Goal: Information Seeking & Learning: Learn about a topic

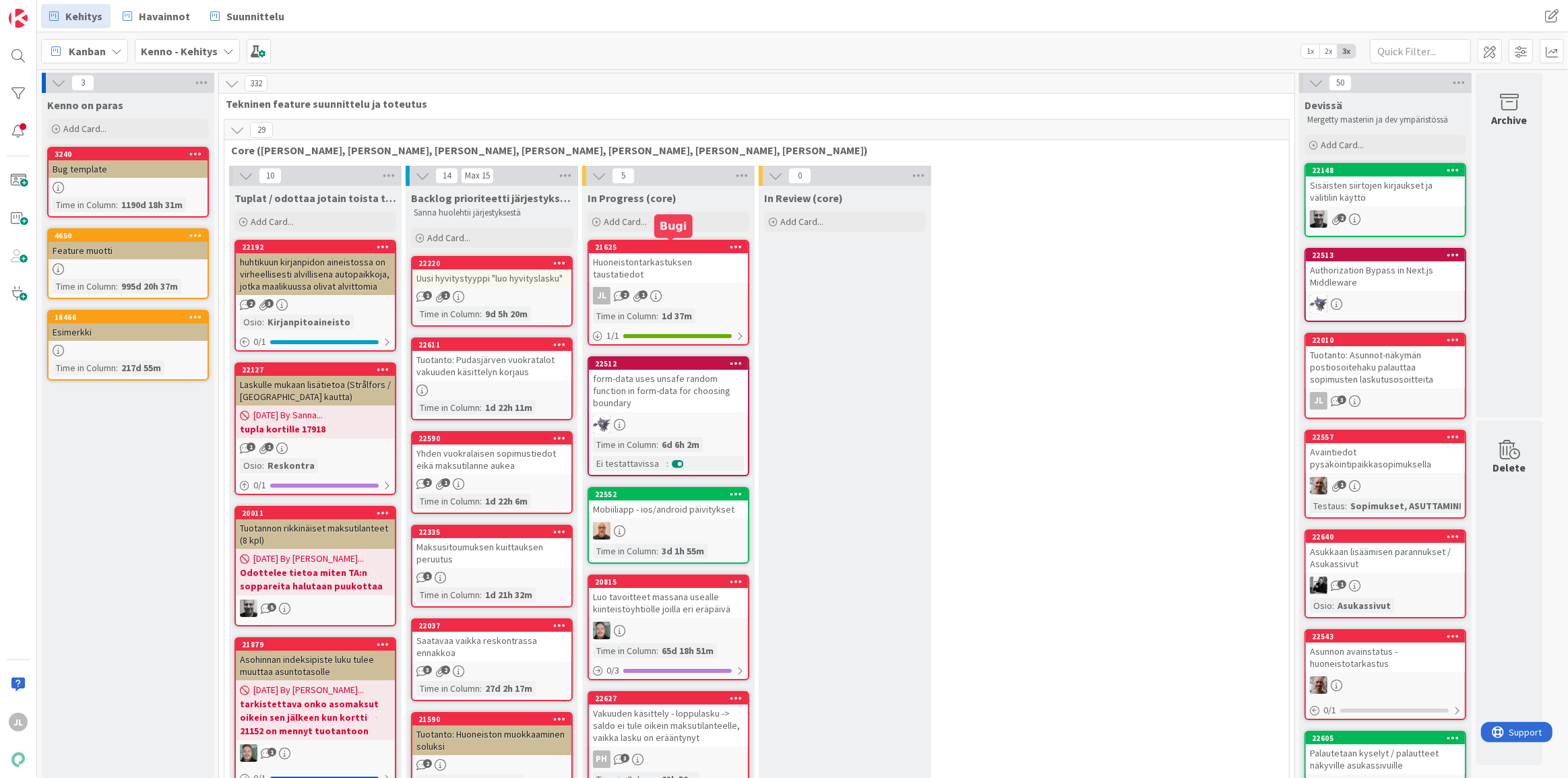
click at [674, 258] on div "Huoneistontarkastuksen taustatiedot" at bounding box center [668, 268] width 159 height 30
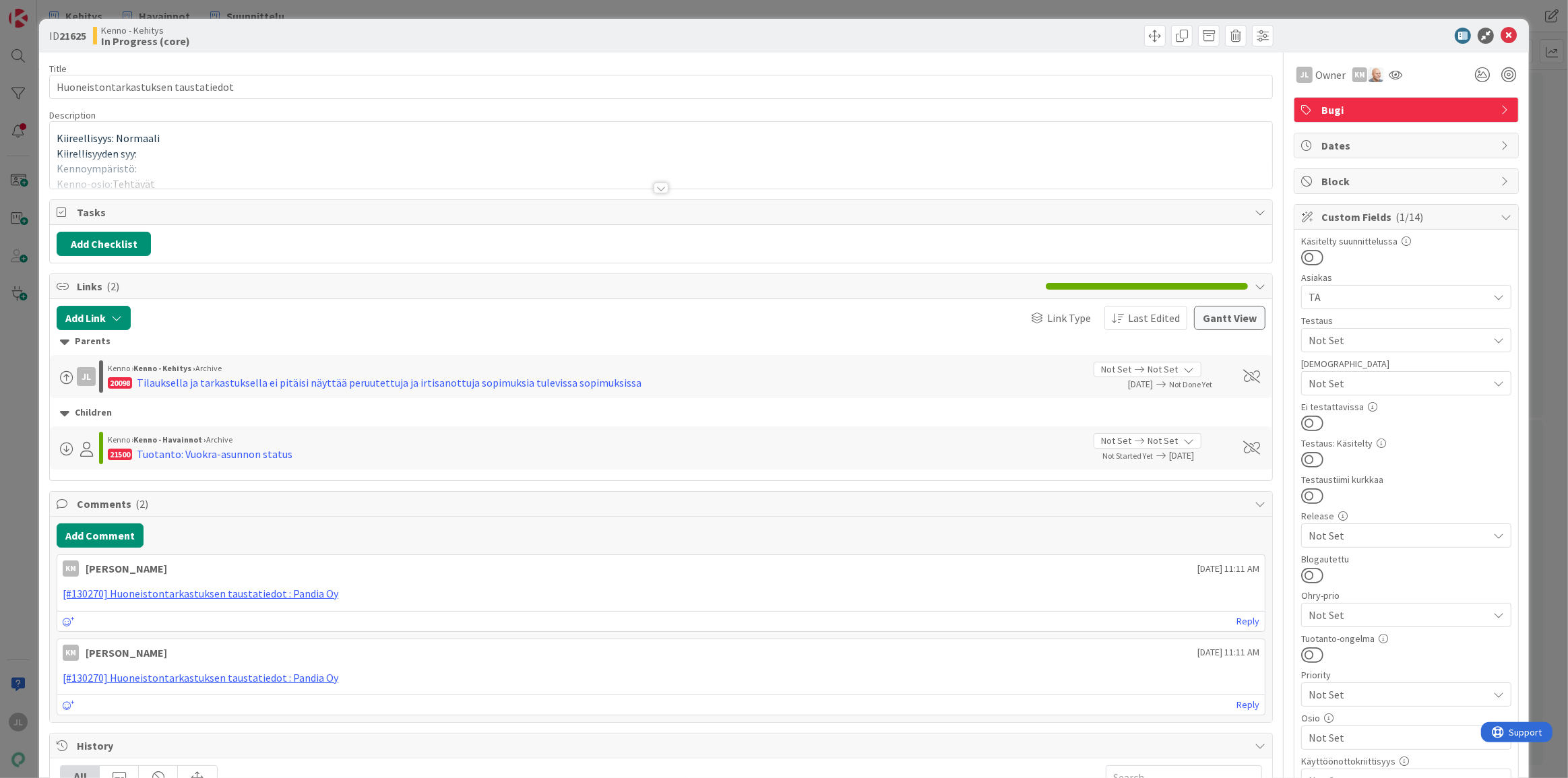
click at [598, 175] on div at bounding box center [661, 171] width 1222 height 34
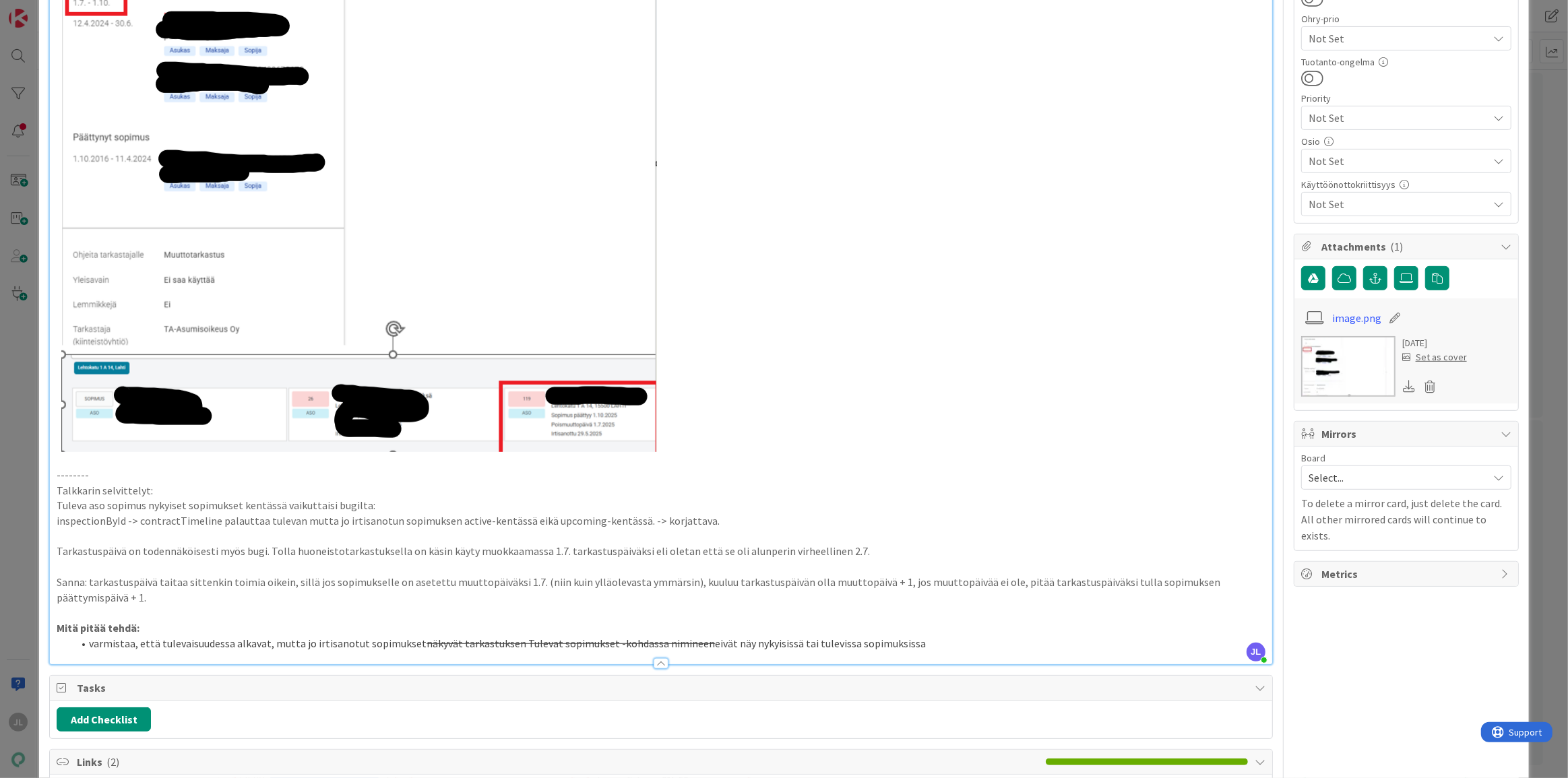
scroll to position [838, 0]
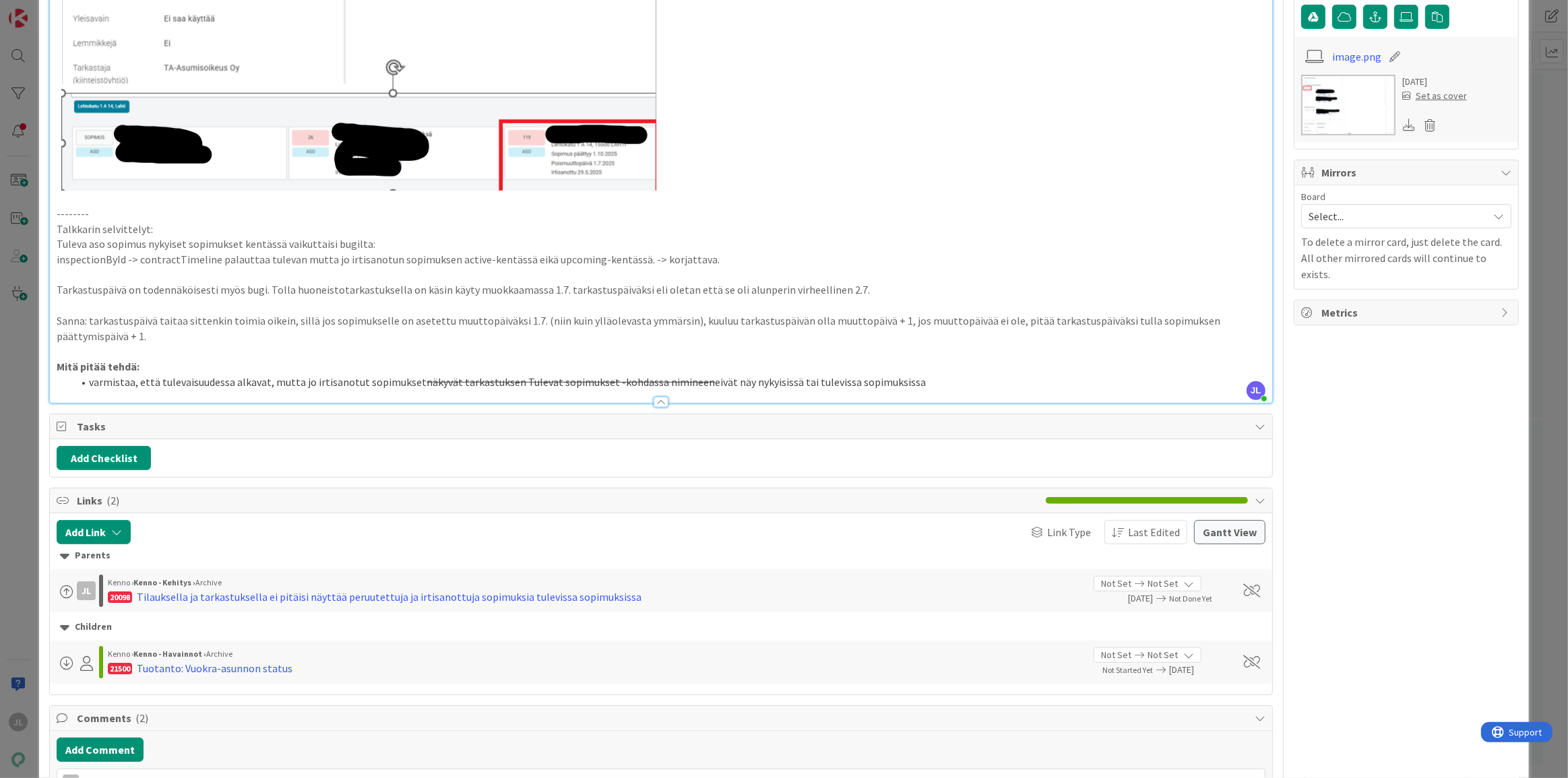
click at [930, 384] on li "varmistaa, että tulevaisuudessa alkavat, mutta jo irtisanotut sopimukset näkyvä…" at bounding box center [670, 382] width 1193 height 15
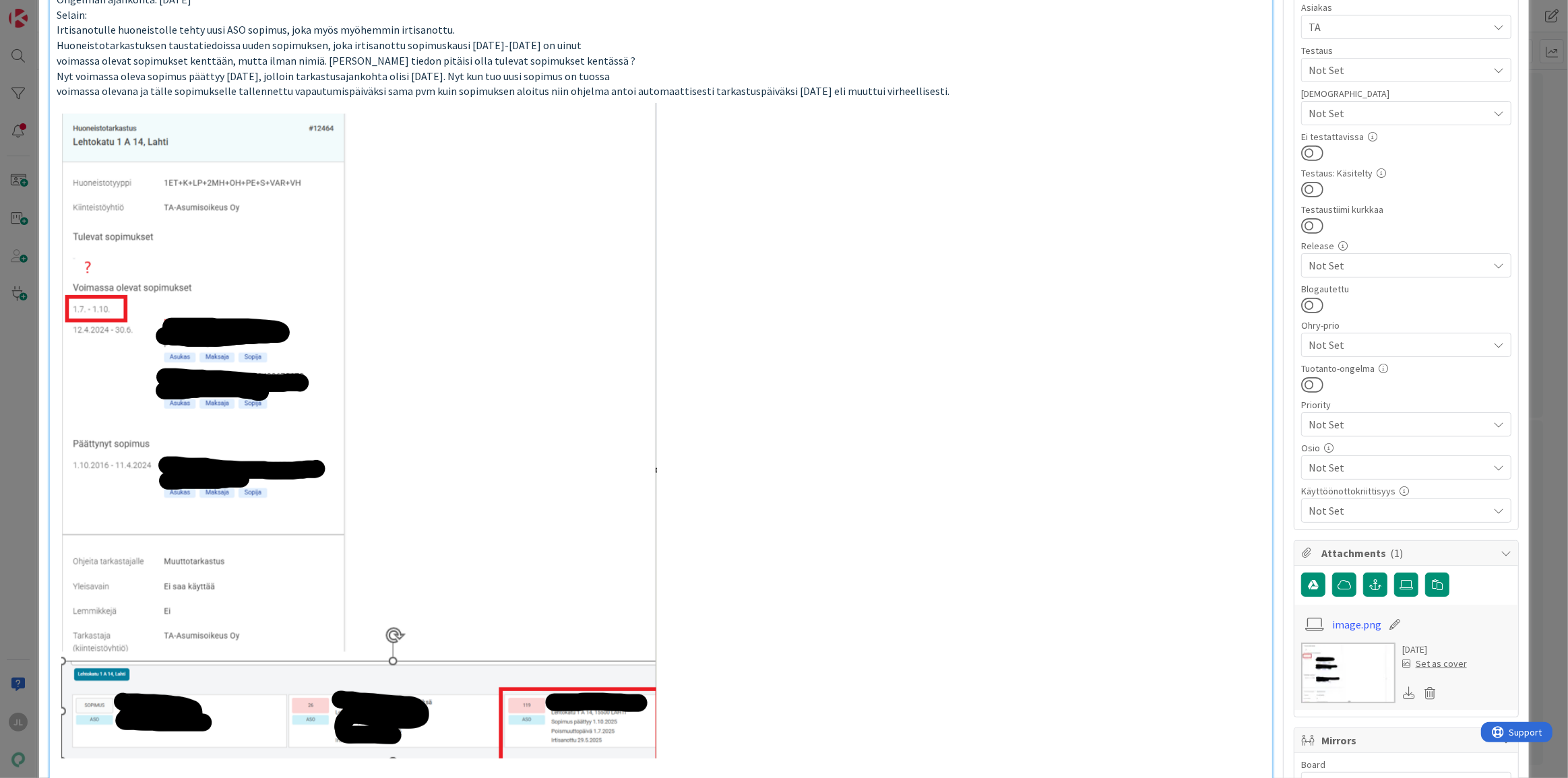
scroll to position [0, 0]
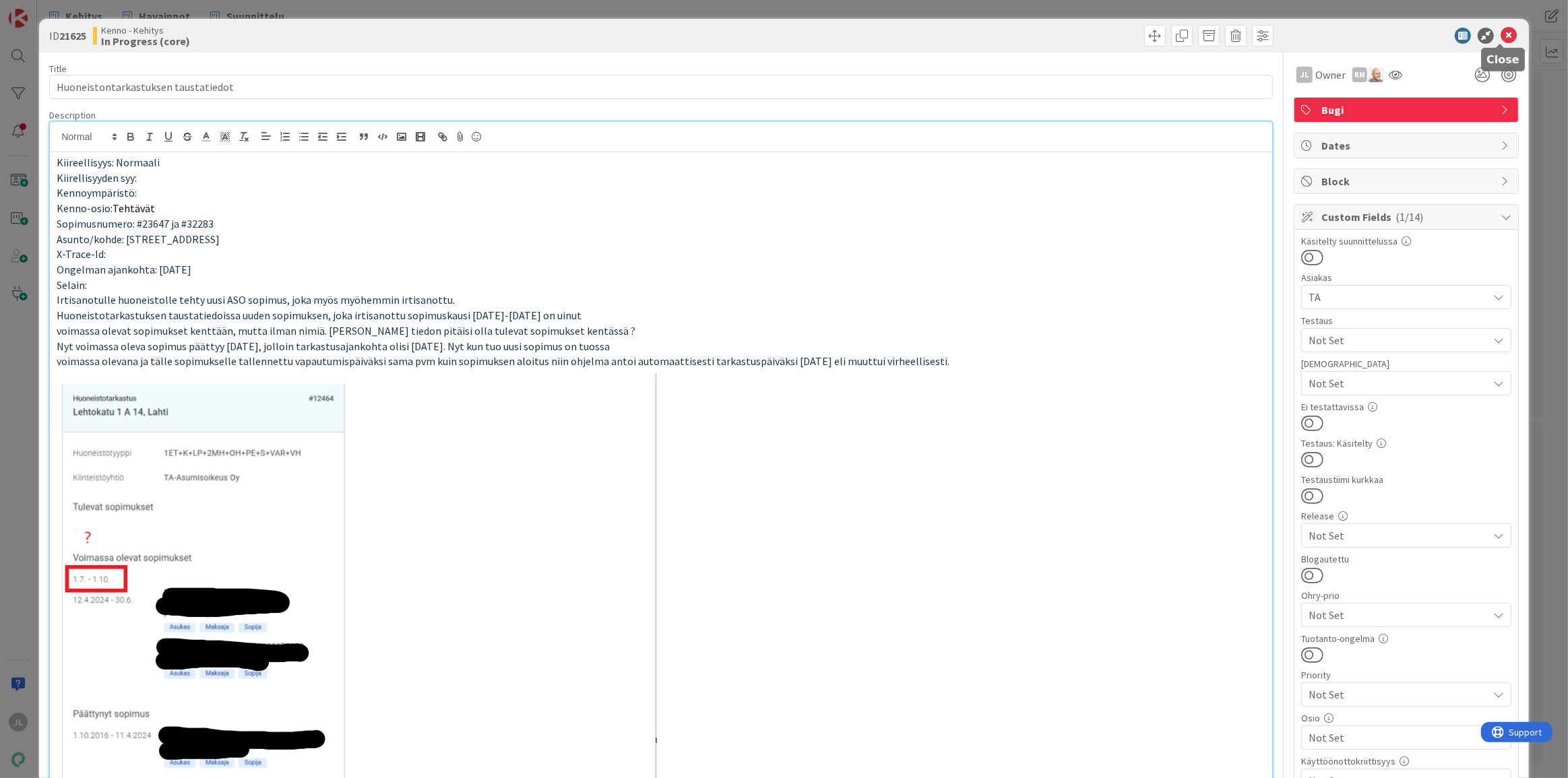
click at [1505, 33] on icon at bounding box center [1508, 35] width 16 height 16
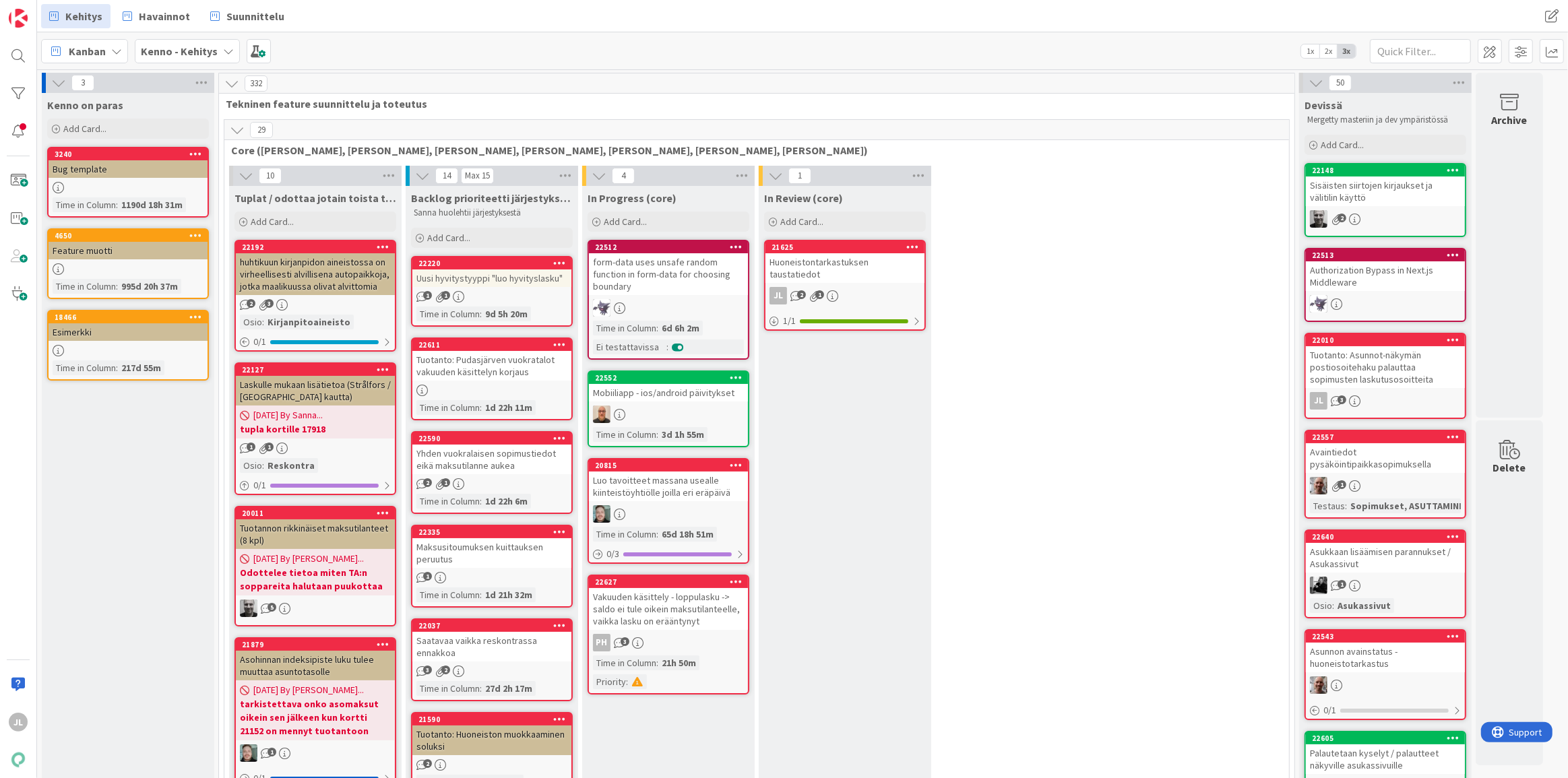
click at [519, 452] on div "Yhden vuokralaisen sopimustiedot eikä maksutilanne aukea" at bounding box center [492, 460] width 159 height 30
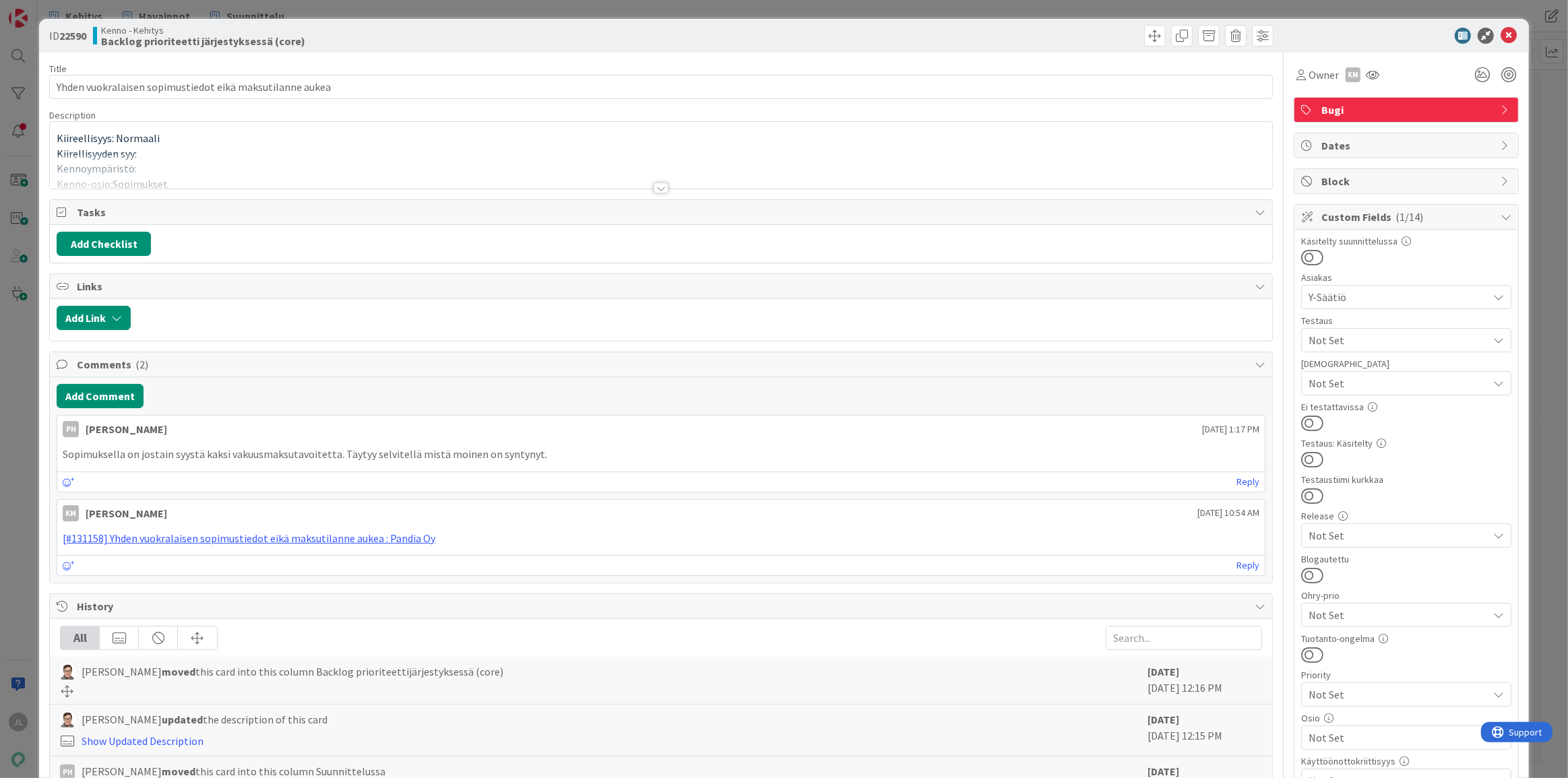
click at [535, 164] on div at bounding box center [661, 171] width 1222 height 34
